Goal: Find specific page/section: Find specific page/section

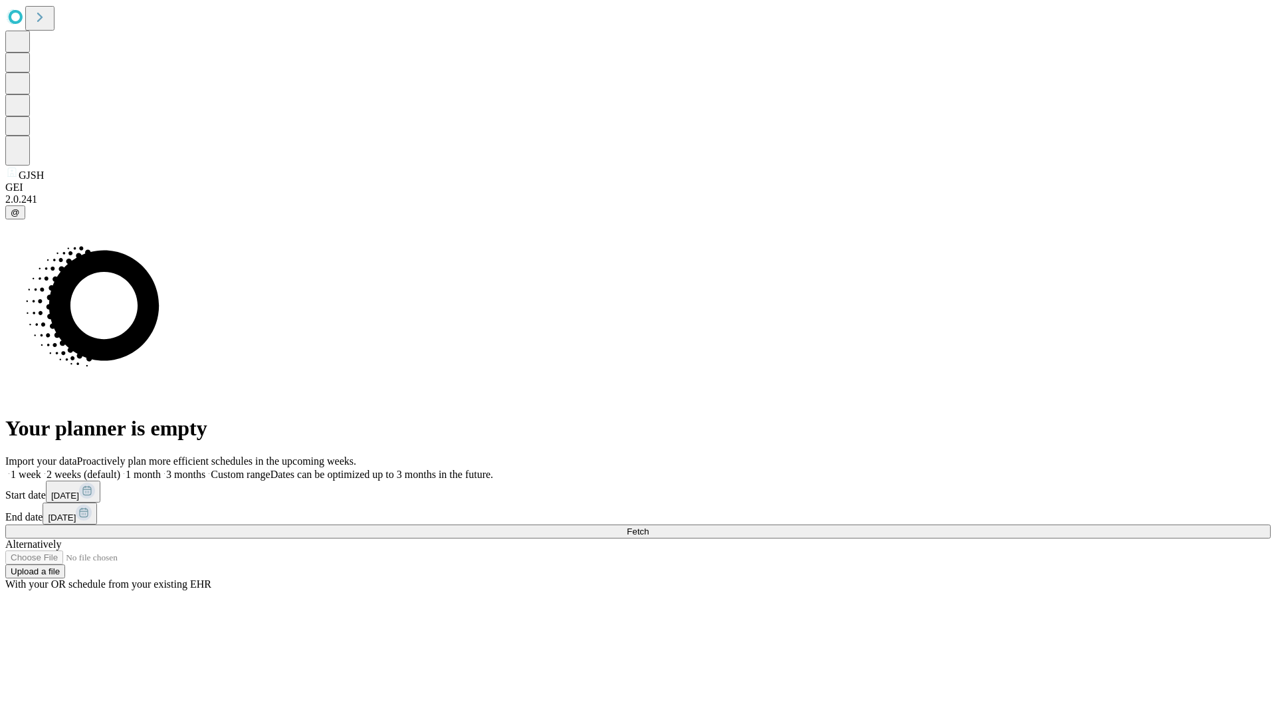
click at [648, 526] on span "Fetch" at bounding box center [637, 531] width 22 height 10
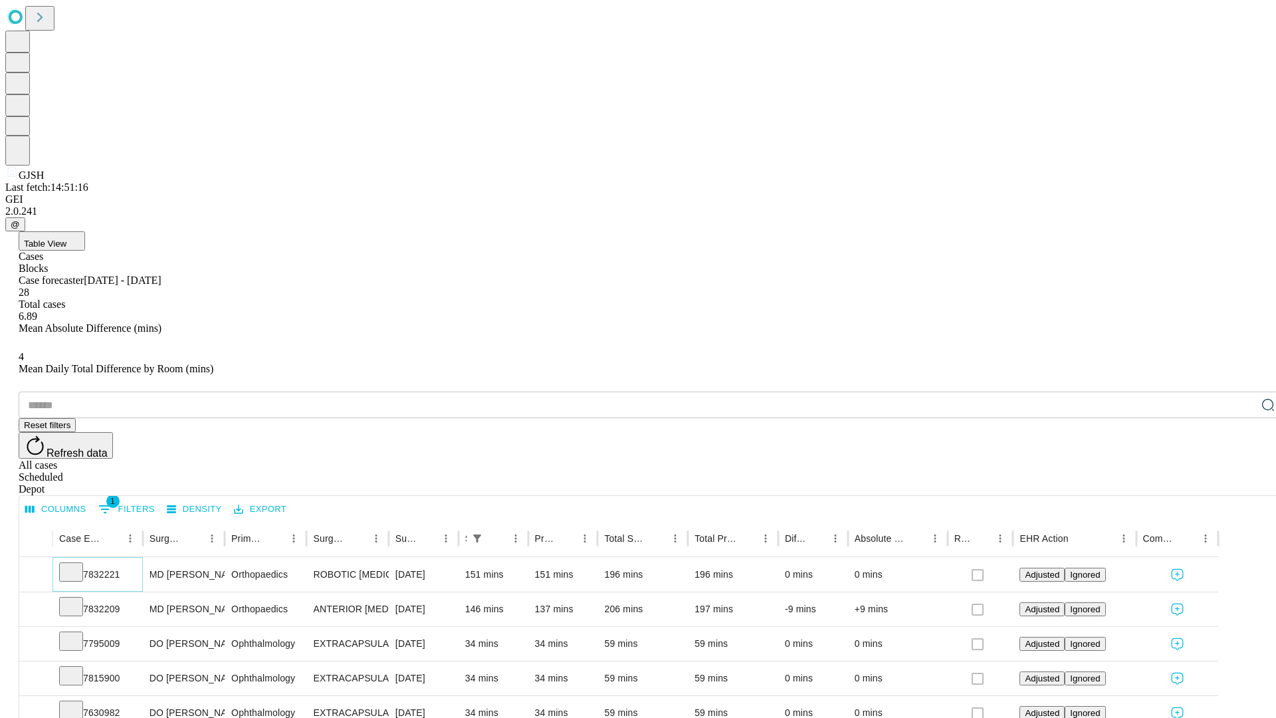
click at [78, 564] on icon at bounding box center [70, 570] width 13 height 13
